Goal: Task Accomplishment & Management: Use online tool/utility

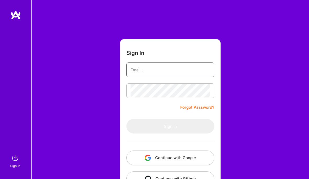
click at [139, 71] on input "email" at bounding box center [171, 69] width 80 height 13
type input "[EMAIL_ADDRESS][DOMAIN_NAME]"
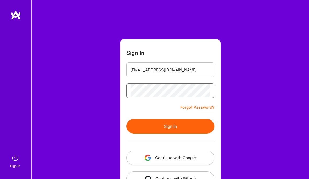
click at [126, 119] on button "Sign In" at bounding box center [170, 126] width 88 height 15
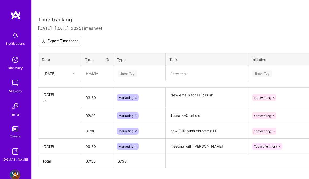
scroll to position [137, 0]
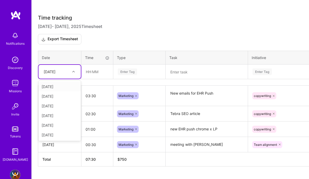
click at [62, 75] on div "[DATE]" at bounding box center [55, 72] width 29 height 9
click at [54, 114] on div "[DATE]" at bounding box center [59, 116] width 42 height 10
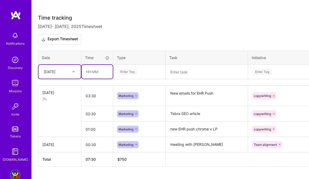
click at [93, 75] on input "text" at bounding box center [97, 72] width 31 height 14
type input "00:30"
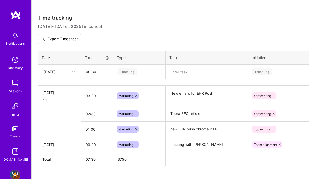
click at [123, 71] on div "Enter Tag" at bounding box center [127, 72] width 19 height 8
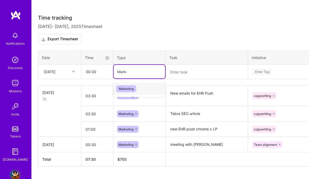
type input "Market"
click at [128, 89] on span "Marketing" at bounding box center [126, 88] width 20 height 7
click at [188, 72] on textarea at bounding box center [206, 72] width 81 height 14
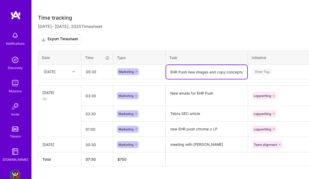
type textarea "EHR Push new images and copy concepts"
click at [261, 71] on div "Enter Tag" at bounding box center [262, 72] width 19 height 8
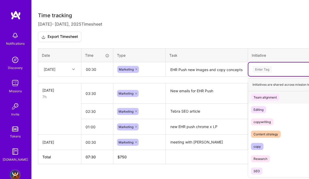
scroll to position [139, 0]
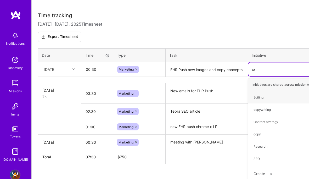
type input "copy"
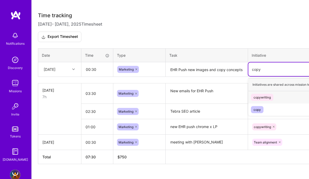
click at [257, 97] on div "copywriting" at bounding box center [262, 97] width 17 height 5
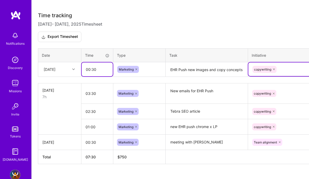
click at [87, 69] on input "00:30" at bounding box center [97, 70] width 31 height 14
drag, startPoint x: 99, startPoint y: 69, endPoint x: 66, endPoint y: 68, distance: 32.2
click at [66, 68] on tr "[DATE] 00:30 Marketing EHR Push new images and copy concepts copywriting" at bounding box center [200, 69] width 324 height 15
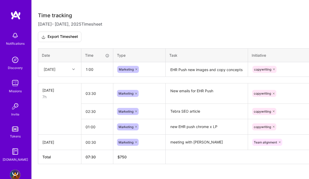
type input "01:00"
click at [185, 69] on textarea "EHR Push new images and copy concepts" at bounding box center [206, 70] width 81 height 14
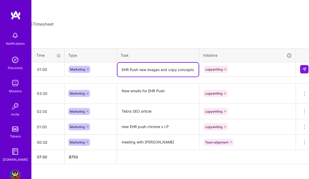
scroll to position [139, 53]
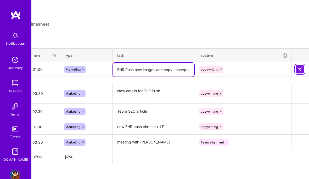
click at [298, 69] on img at bounding box center [300, 69] width 4 height 4
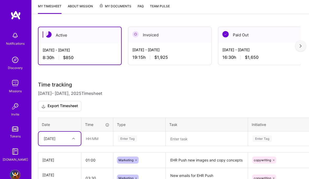
scroll to position [66, 0]
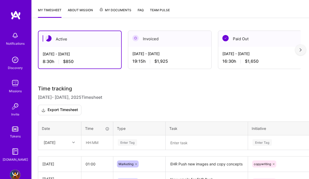
click at [159, 62] on span "$1,925" at bounding box center [161, 61] width 14 height 5
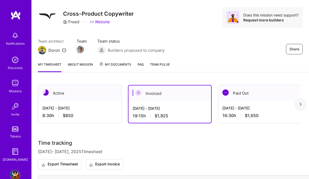
scroll to position [0, 0]
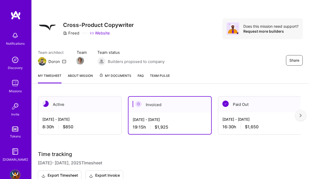
click at [59, 121] on div "[DATE] - [DATE]" at bounding box center [79, 119] width 75 height 5
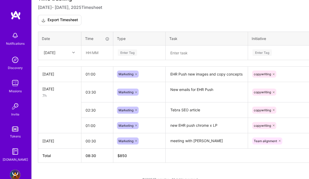
scroll to position [165, 0]
